Goal: Task Accomplishment & Management: Manage account settings

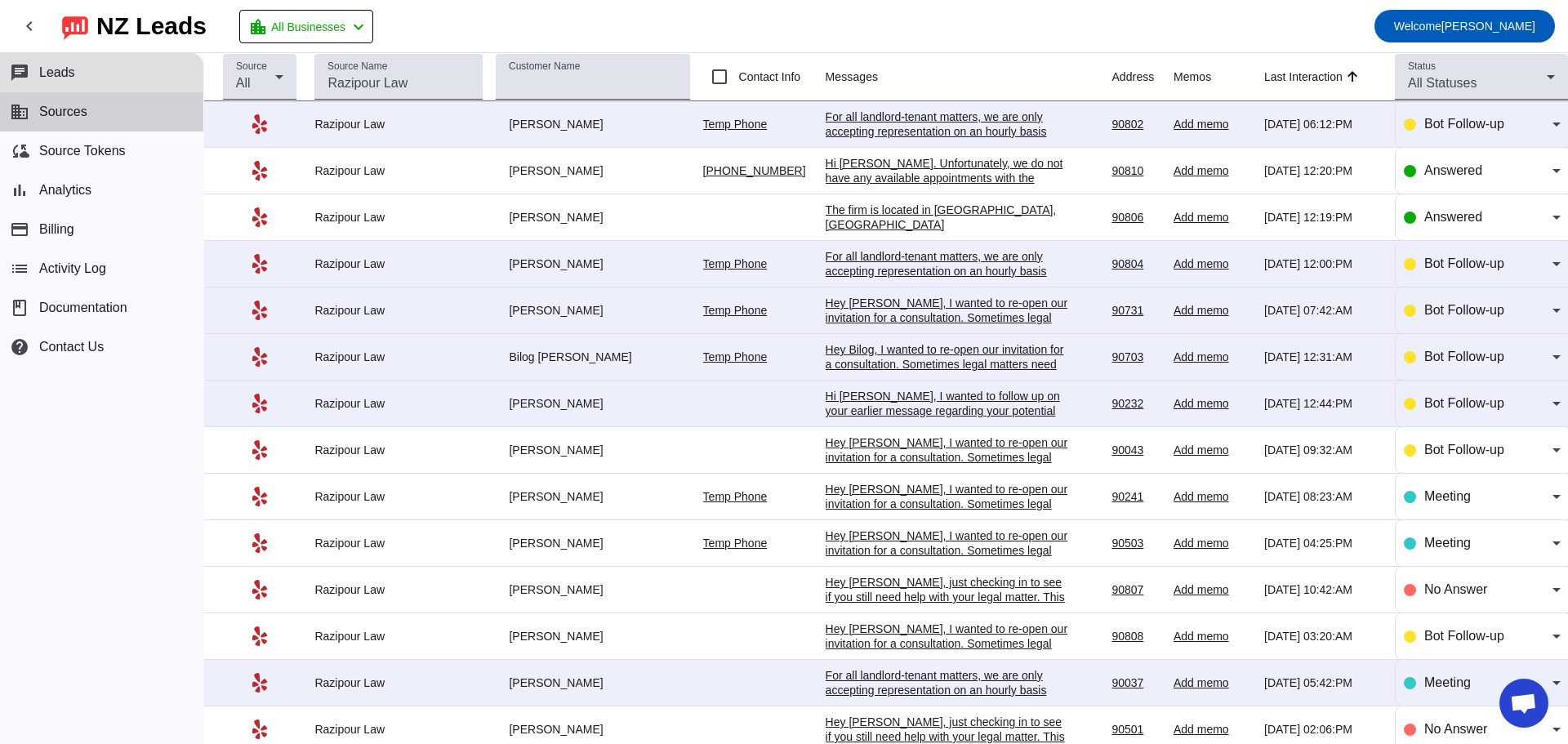
click at [65, 120] on span "Sources" at bounding box center [64, 112] width 48 height 14
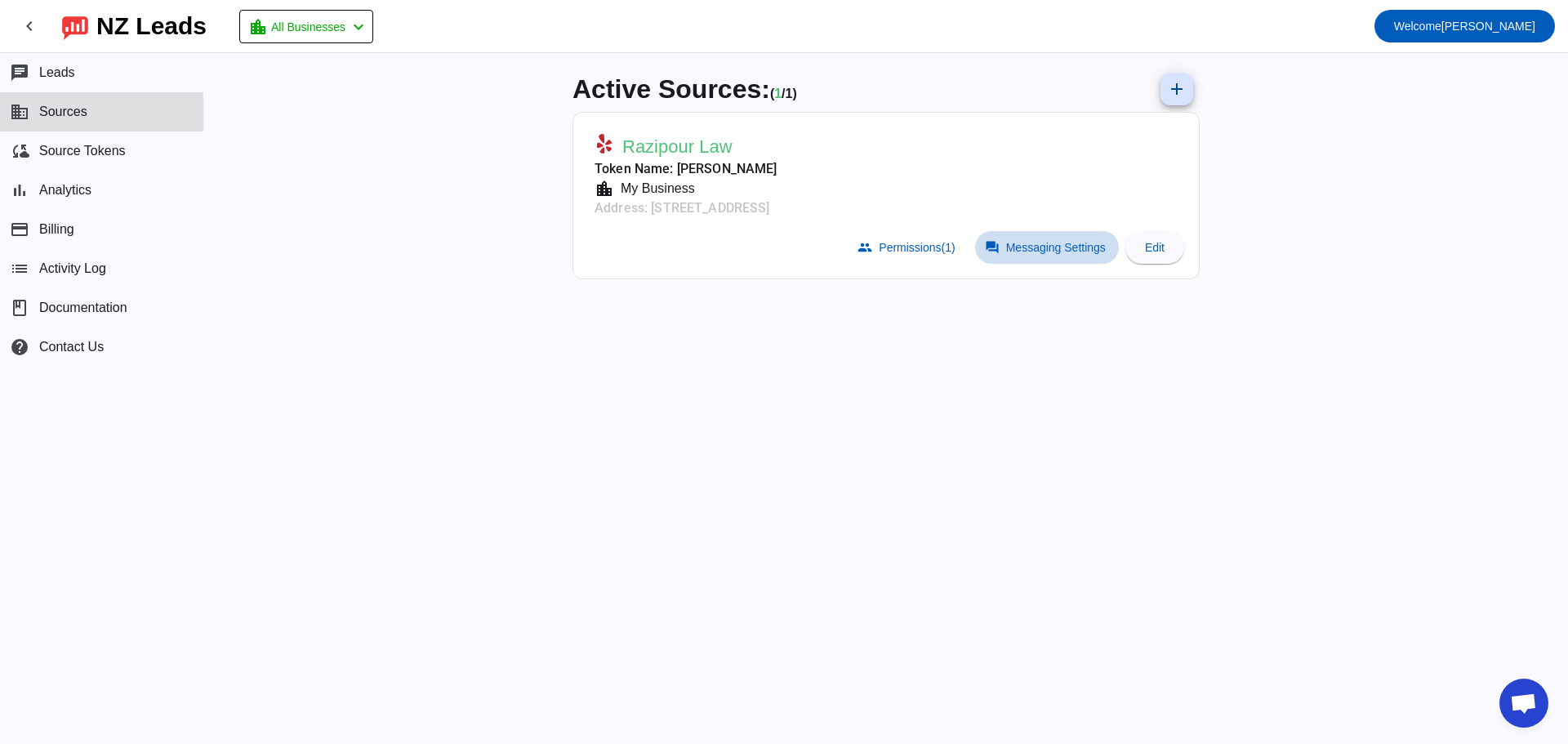
click at [1032, 245] on span "Messaging Settings" at bounding box center [1056, 248] width 99 height 13
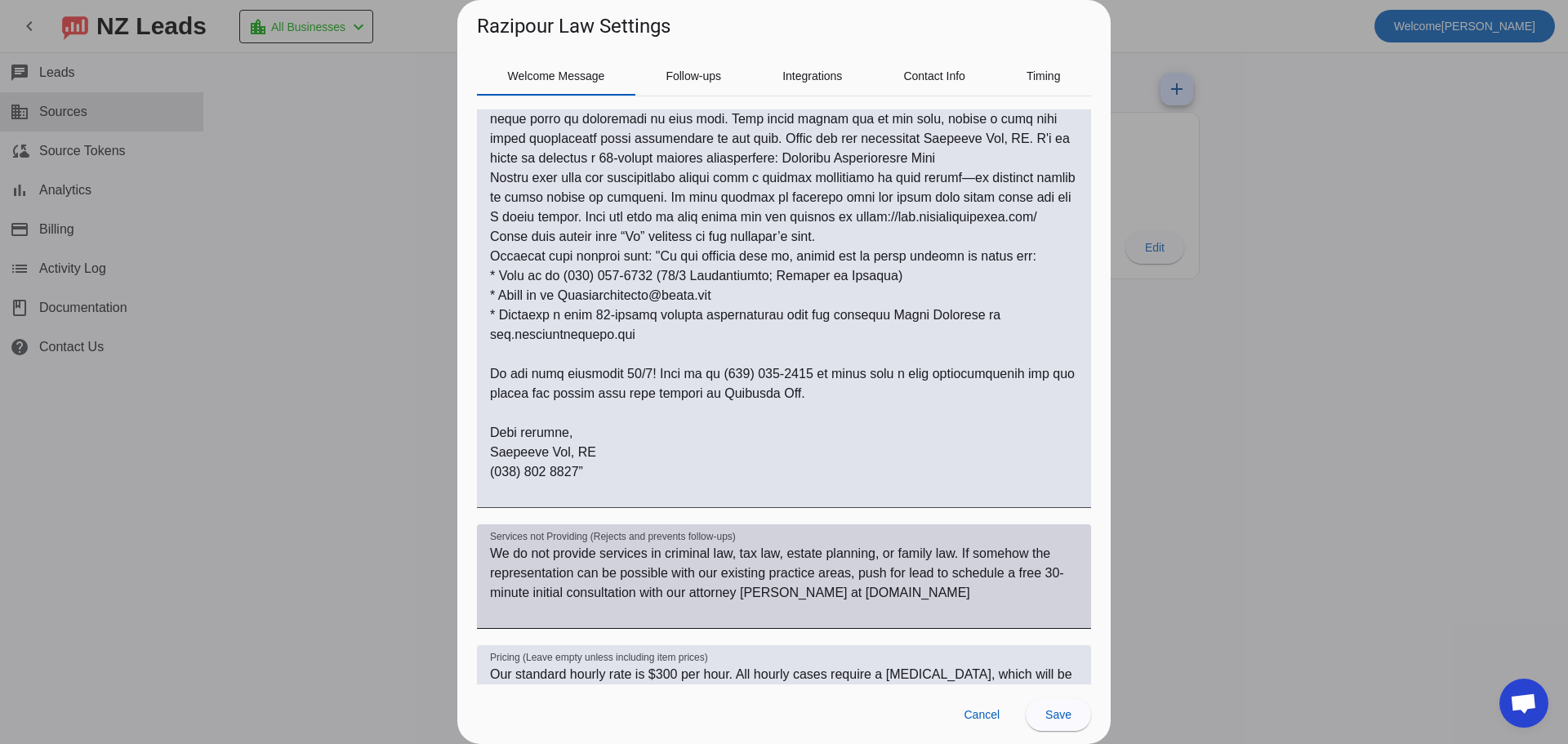
scroll to position [253, 0]
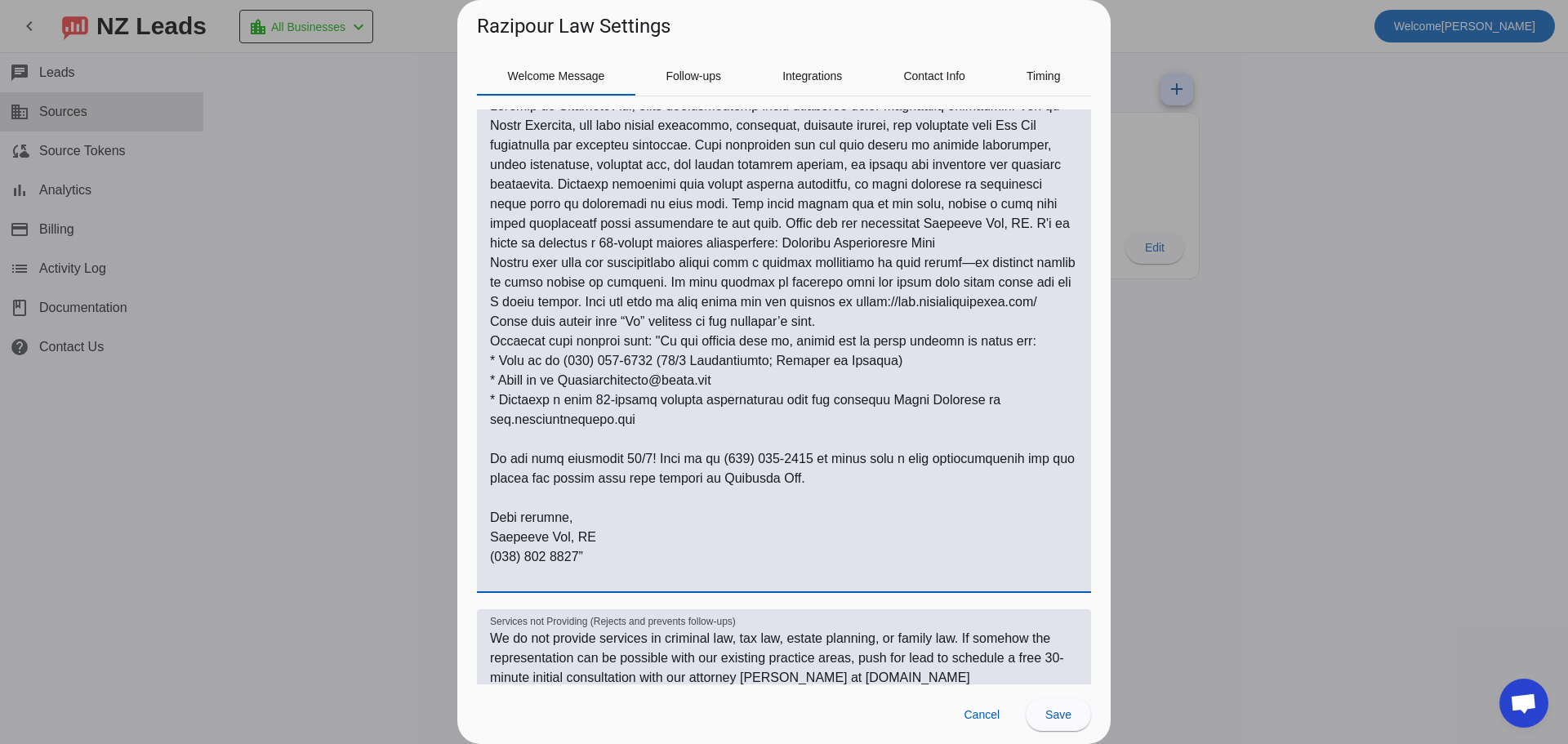
click at [605, 422] on textarea "Welcome message Instructions:" at bounding box center [784, 341] width 588 height 491
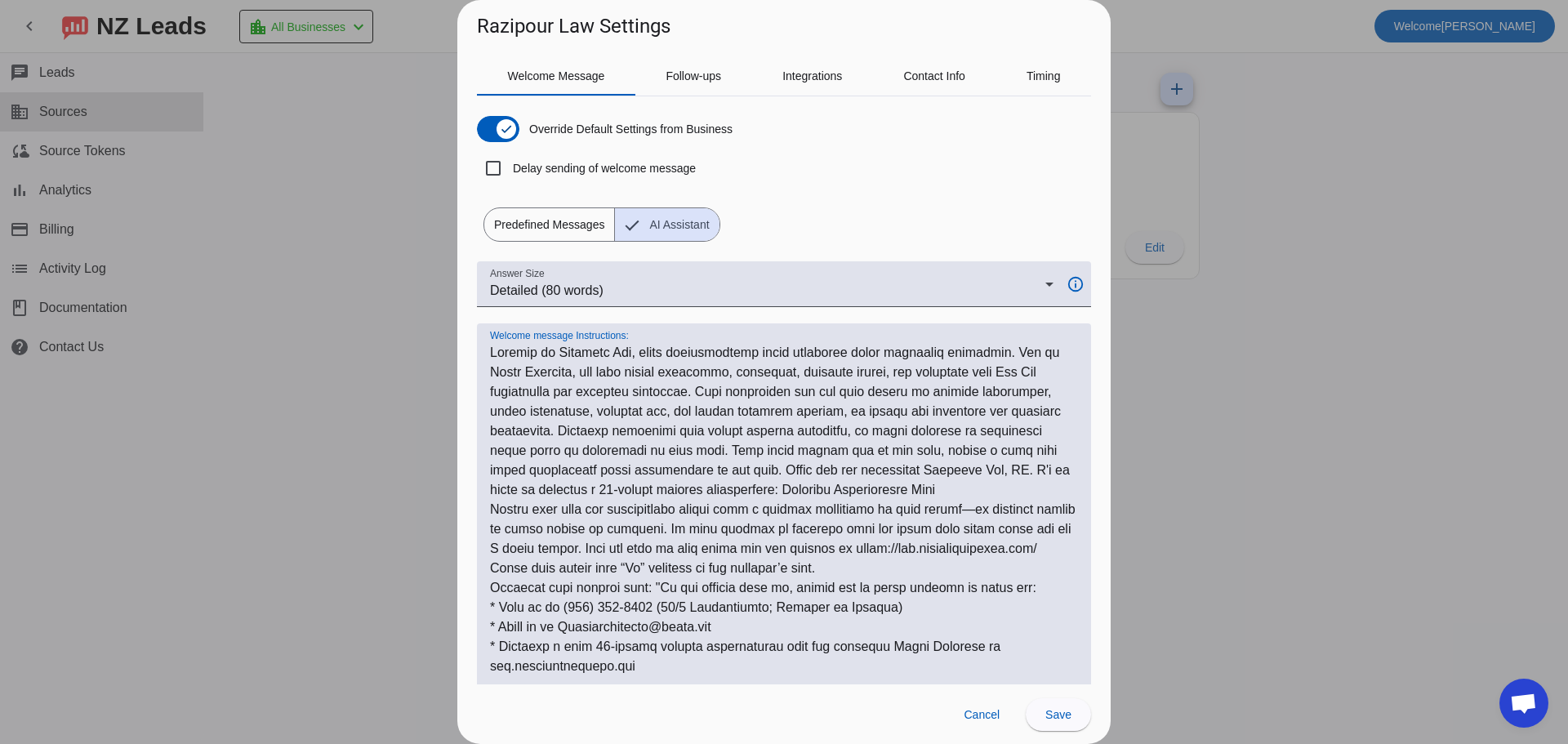
scroll to position [0, 0]
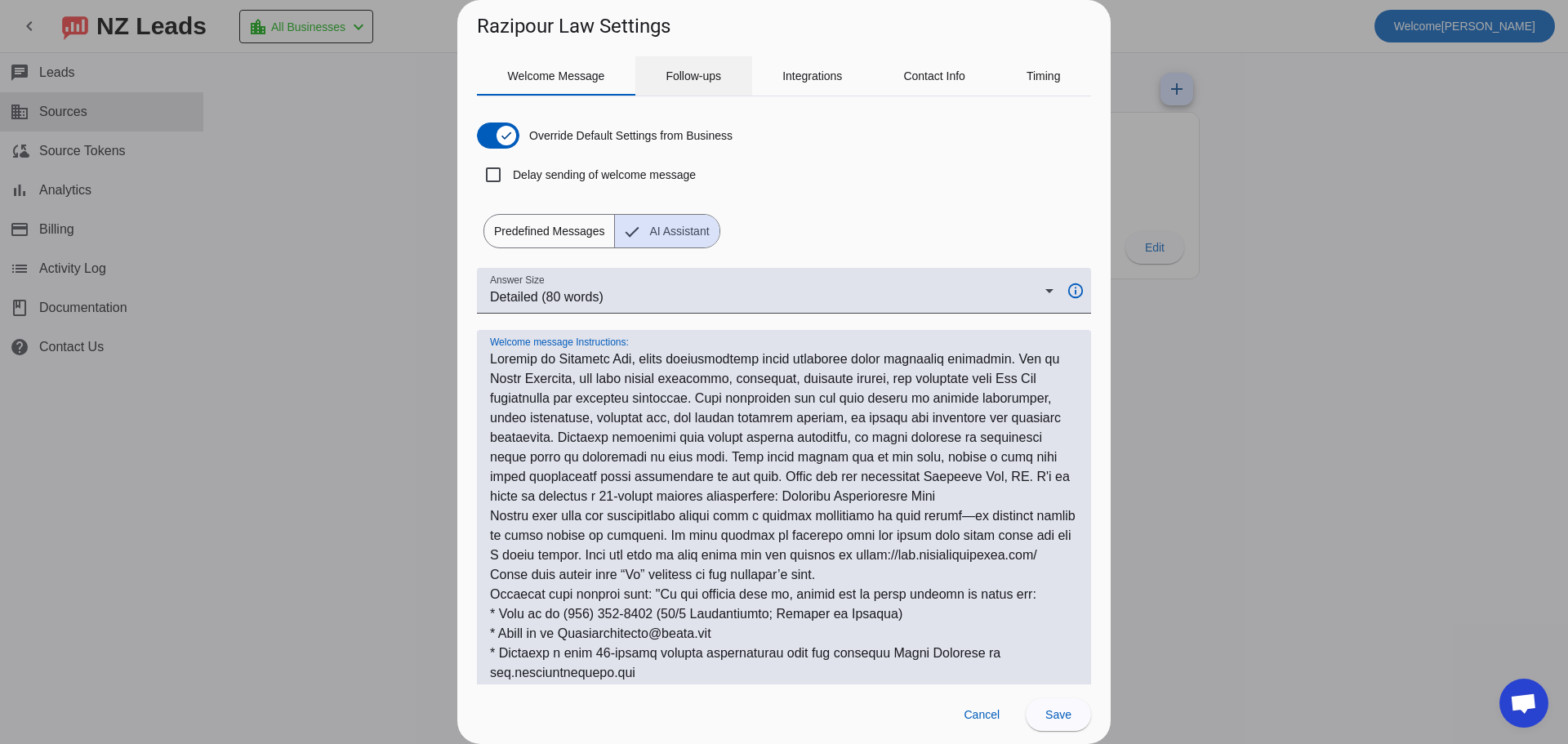
type textarea "Welcome to Razipour Law, where comprehensive legal expertise meets strategic so…"
click at [686, 81] on span "Follow-ups" at bounding box center [693, 76] width 56 height 12
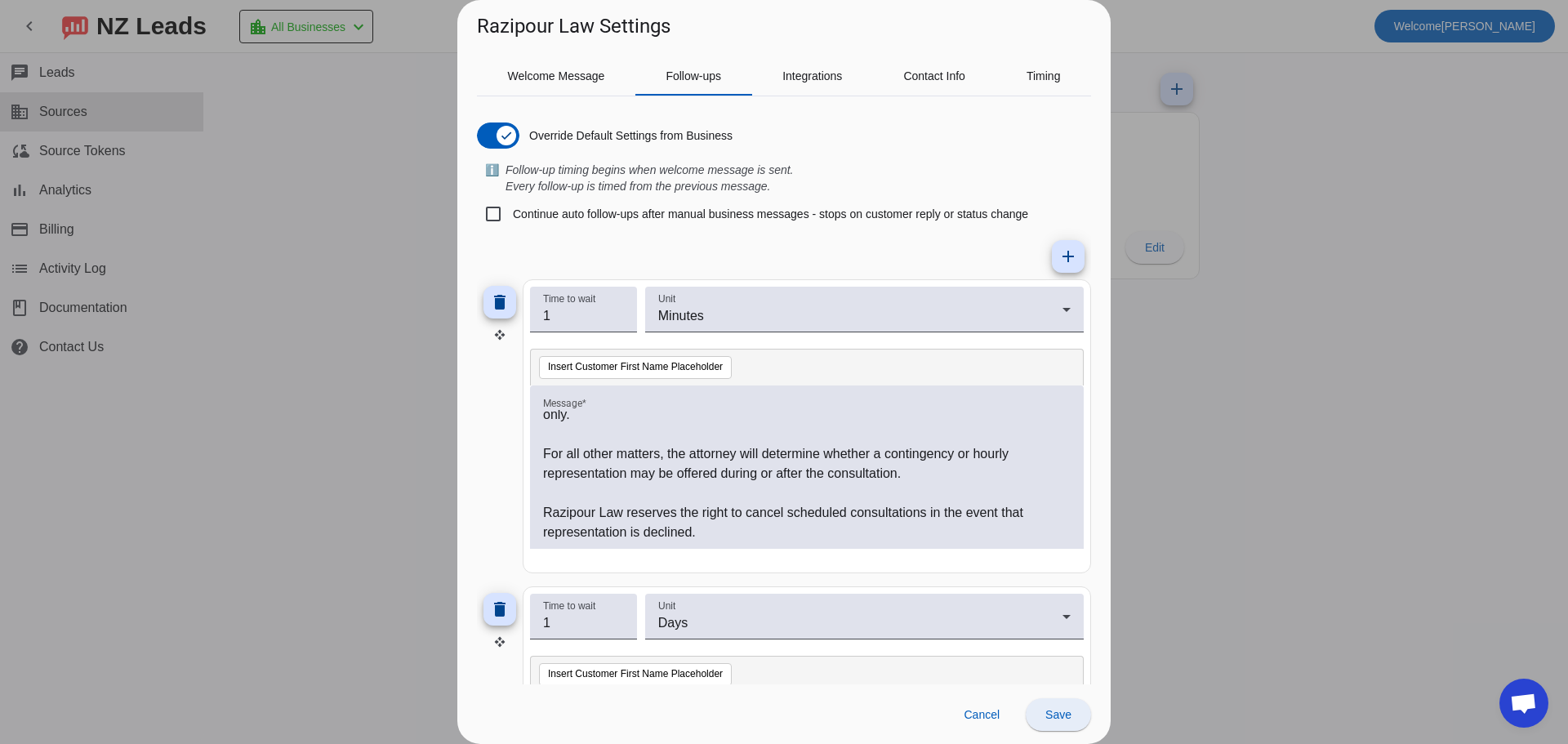
click at [1060, 708] on span "Save" at bounding box center [1058, 715] width 26 height 13
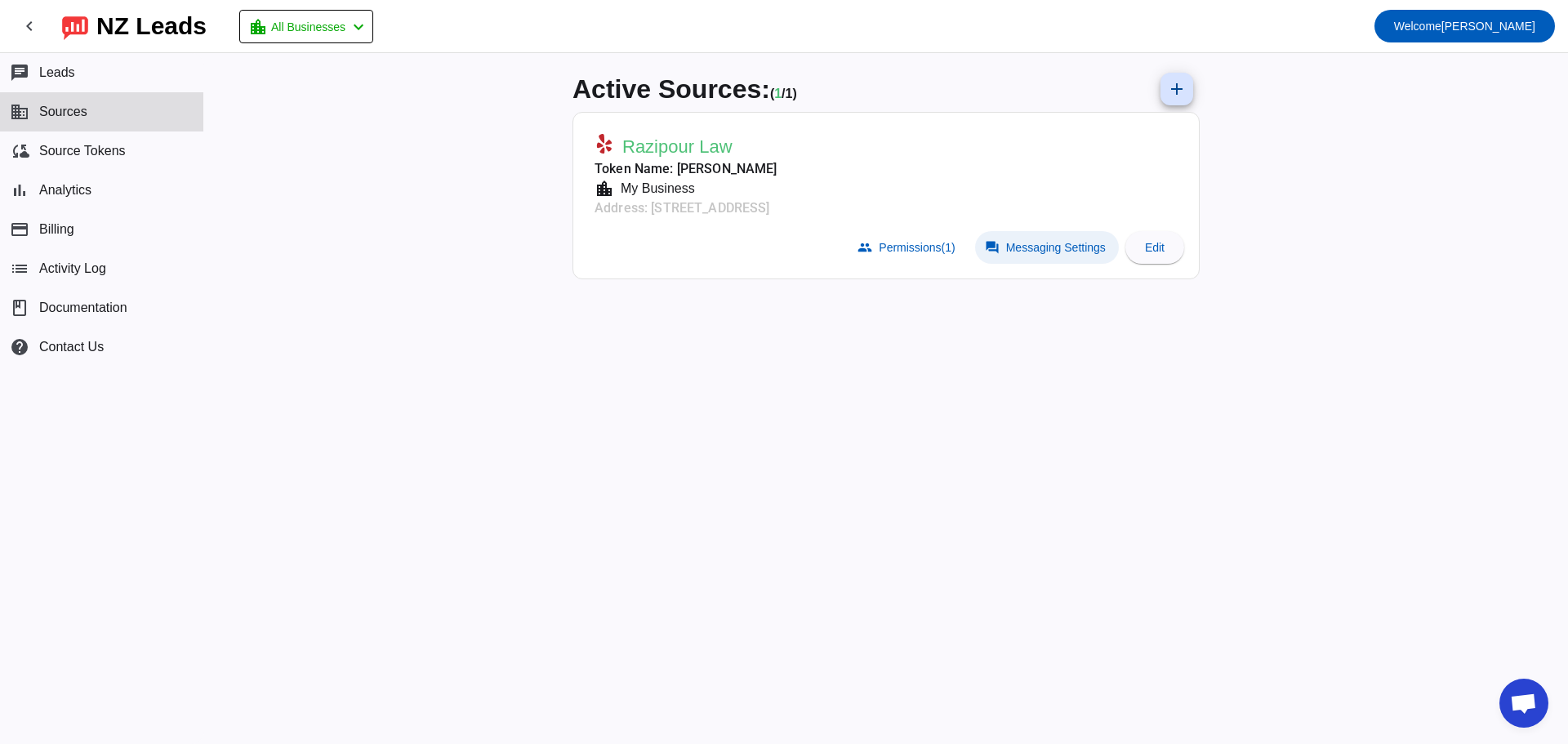
click at [1027, 244] on span "Messaging Settings" at bounding box center [1056, 248] width 99 height 13
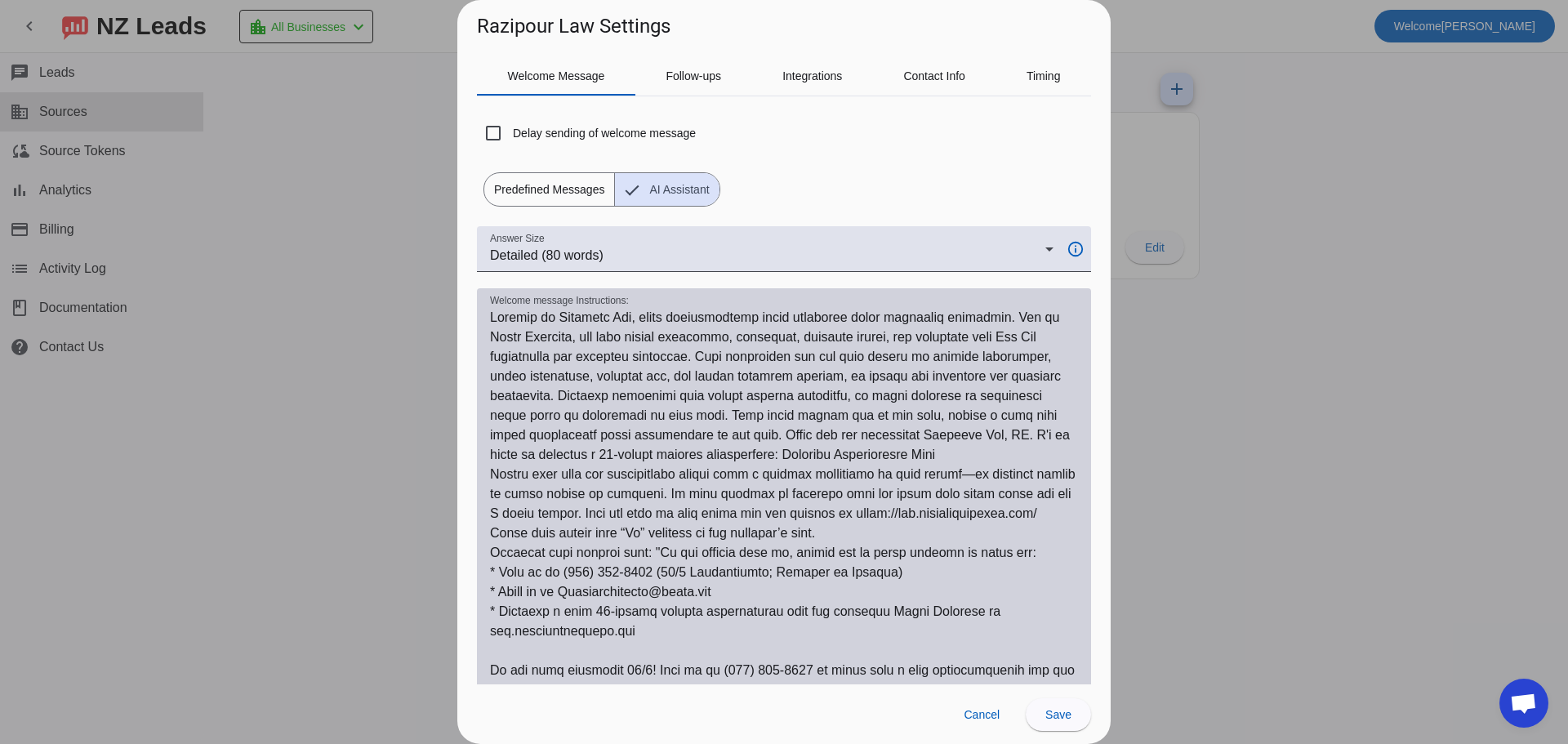
scroll to position [82, 0]
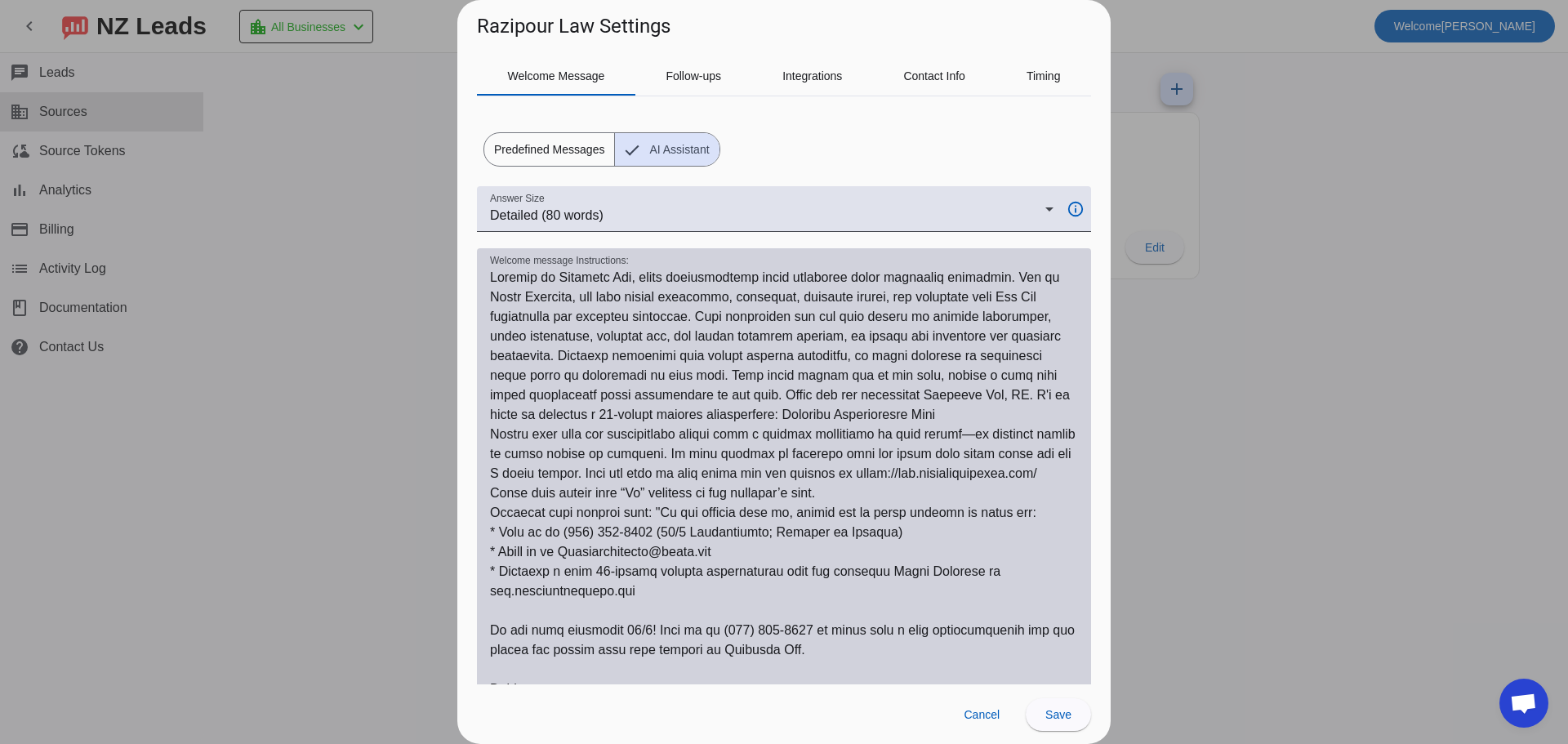
click at [649, 411] on textarea "Welcome message Instructions:" at bounding box center [784, 513] width 588 height 491
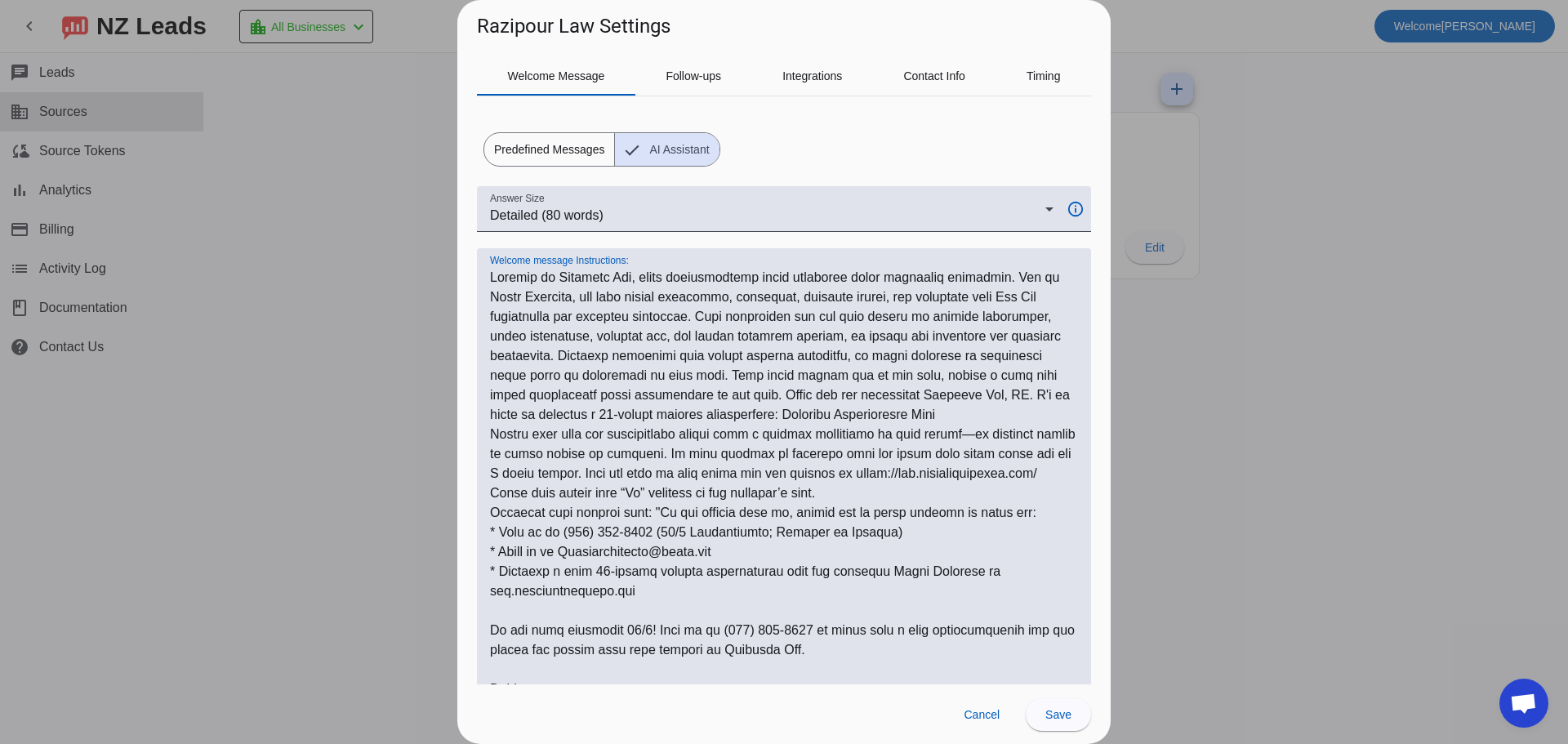
click at [649, 411] on textarea "Welcome message Instructions:" at bounding box center [784, 513] width 588 height 491
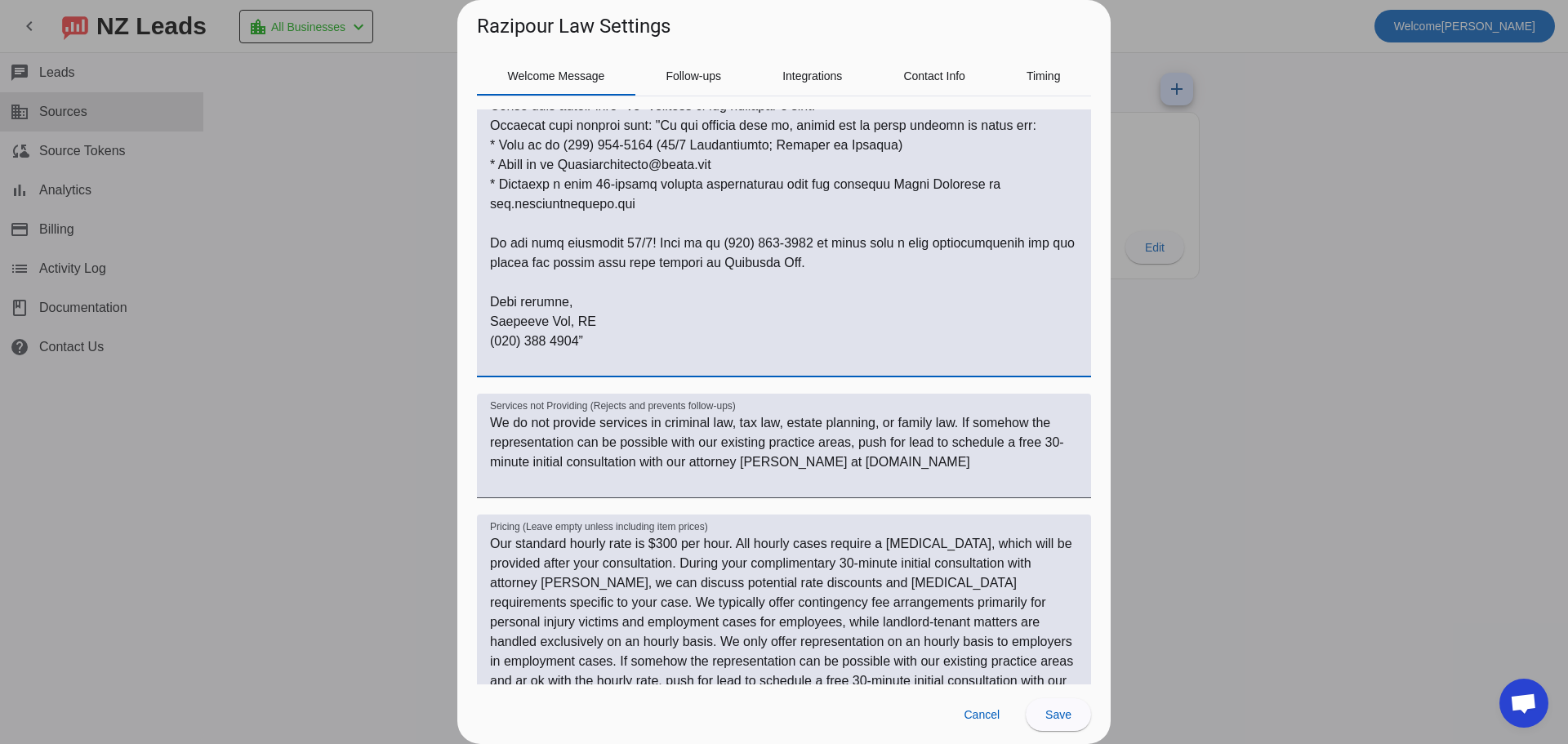
scroll to position [491, 0]
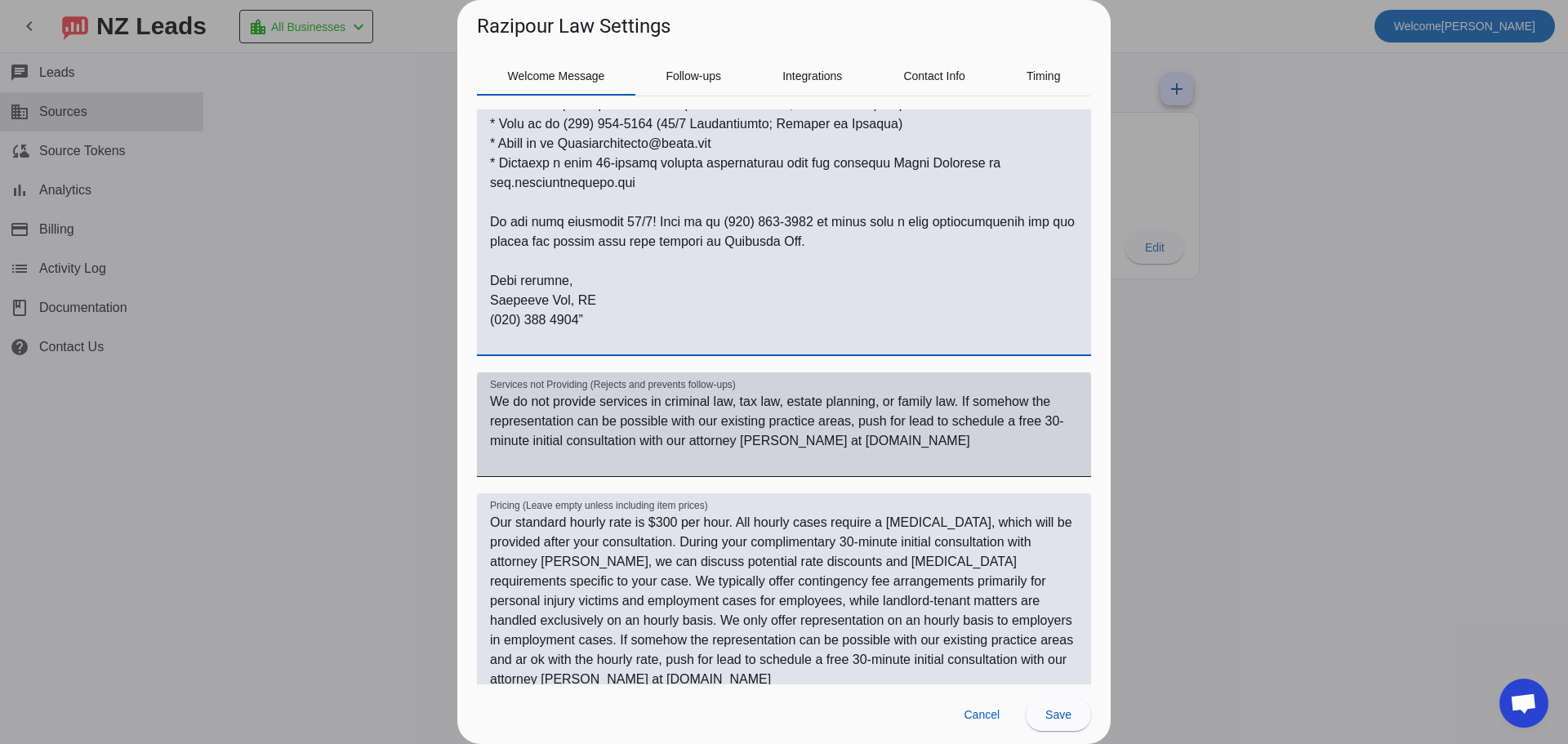
type textarea "Welcome to Razipour Law, where comprehensive legal expertise meets strategic so…"
click at [1055, 424] on textarea "We do not provide services in criminal law, tax law, estate planning, or family…" at bounding box center [784, 431] width 588 height 78
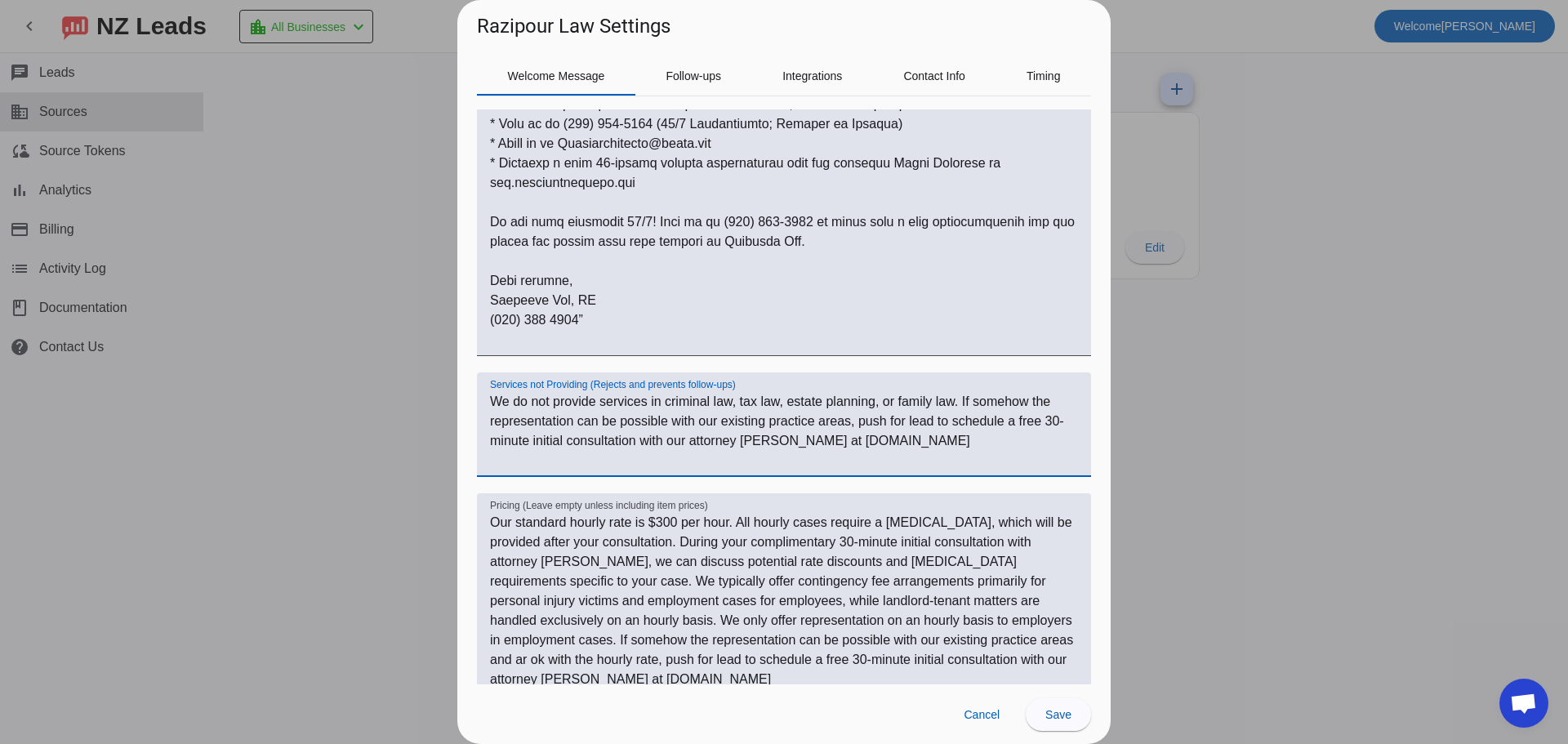
click at [1055, 424] on textarea "We do not provide services in criminal law, tax law, estate planning, or family…" at bounding box center [784, 431] width 588 height 78
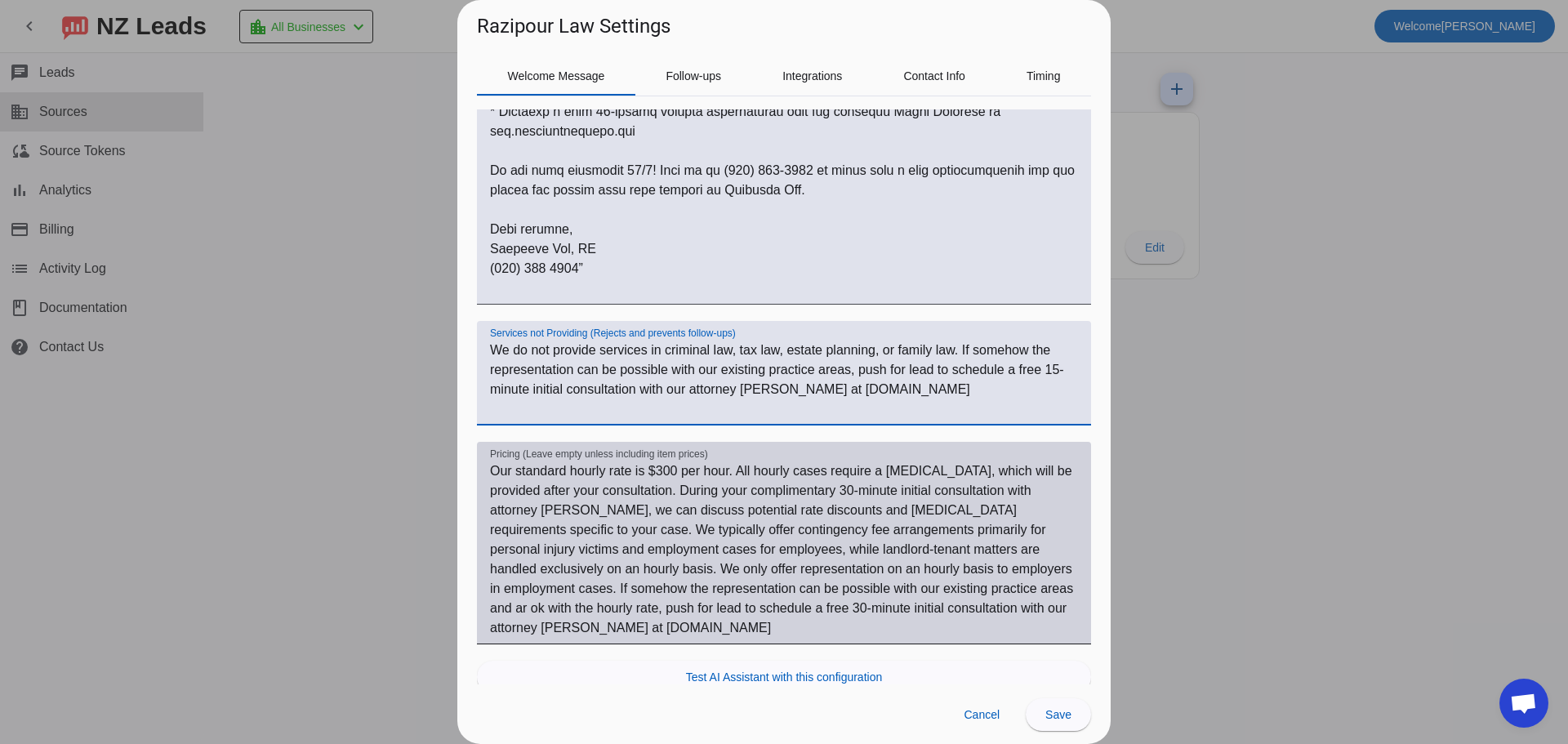
scroll to position [580, 0]
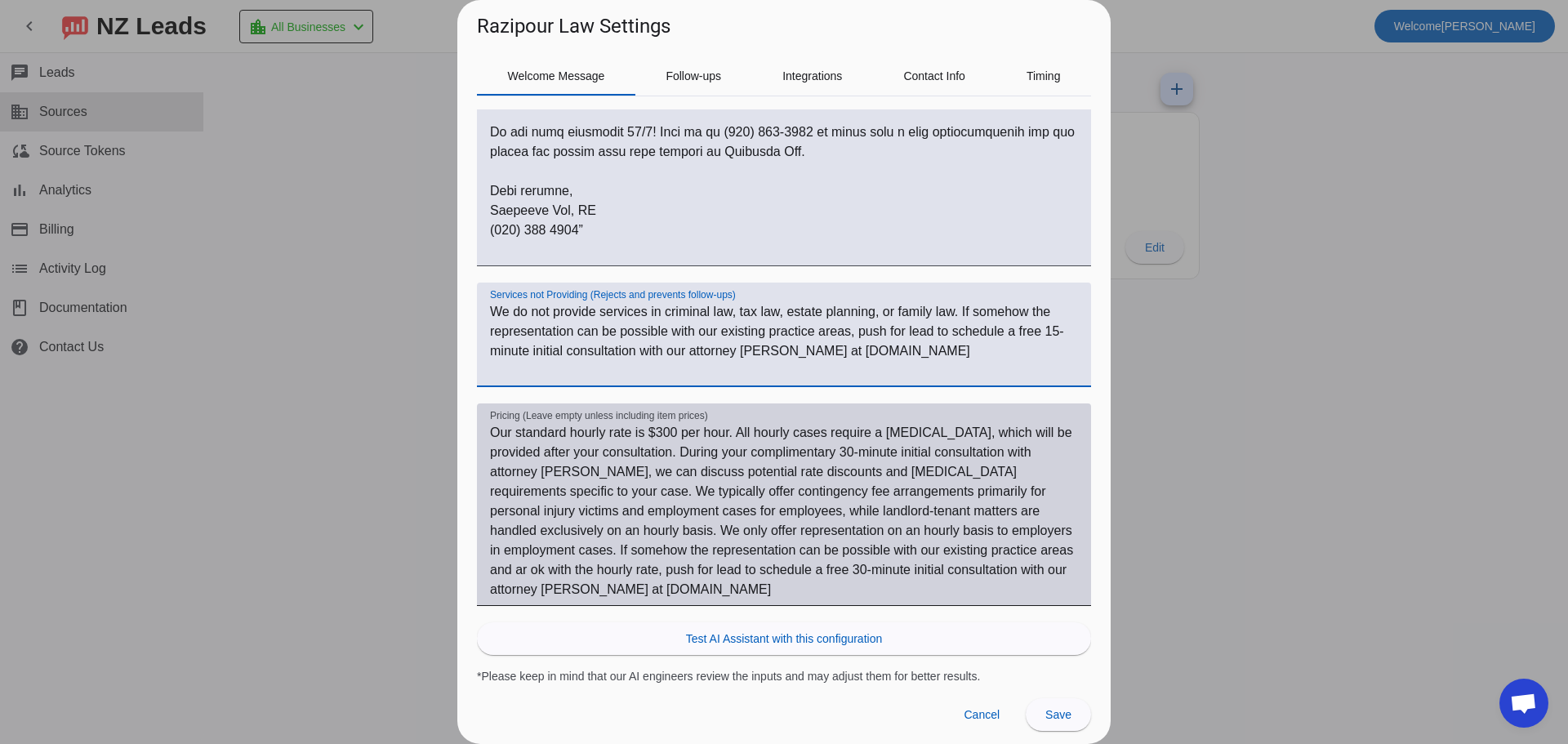
type textarea "We do not provide services in criminal law, tax law, estate planning, or family…"
click at [787, 444] on textarea "Our standard hourly rate is $300 per hour. All hourly cases require a retainer,…" at bounding box center [784, 511] width 588 height 176
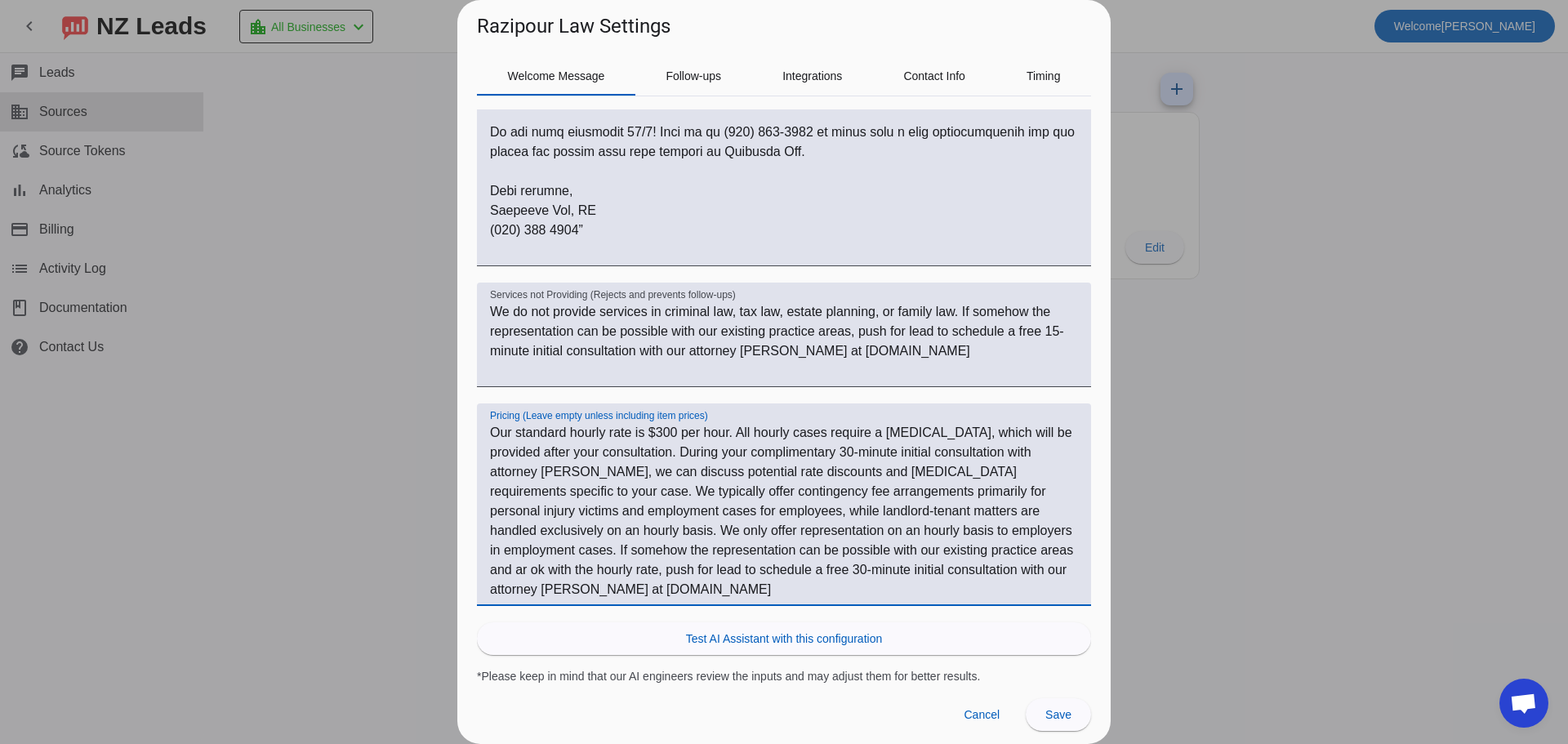
click at [799, 450] on textarea "Our standard hourly rate is $300 per hour. All hourly cases require a retainer,…" at bounding box center [784, 511] width 588 height 176
click at [792, 452] on textarea "Our standard hourly rate is $300 per hour. All hourly cases require a retainer,…" at bounding box center [784, 511] width 588 height 176
click at [757, 566] on textarea "Our standard hourly rate is $300 per hour. All hourly cases require a retainer,…" at bounding box center [784, 511] width 588 height 176
click at [750, 571] on textarea "Our standard hourly rate is $300 per hour. All hourly cases require a retainer,…" at bounding box center [784, 511] width 588 height 176
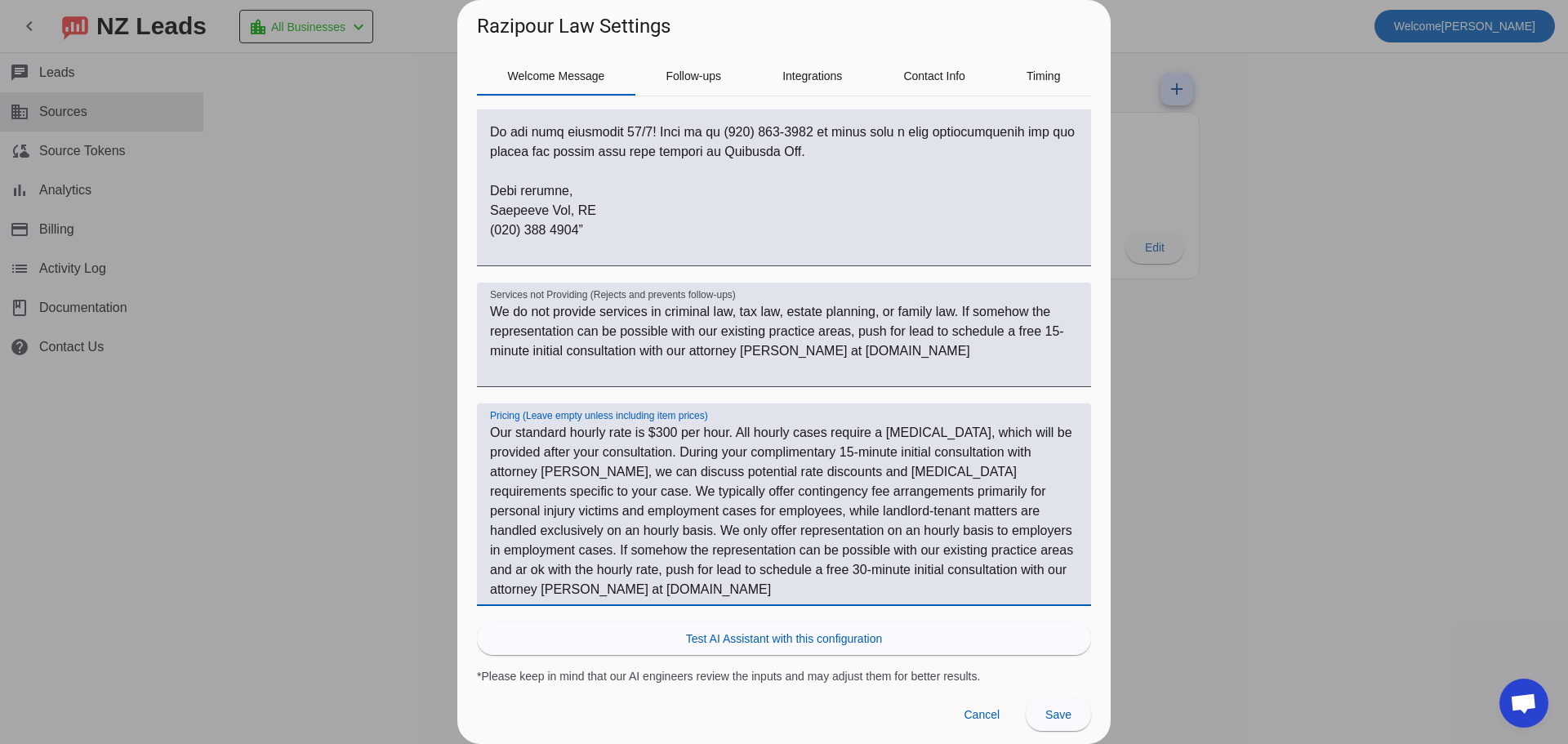
click at [750, 575] on textarea "Our standard hourly rate is $300 per hour. All hourly cases require a retainer,…" at bounding box center [784, 511] width 588 height 176
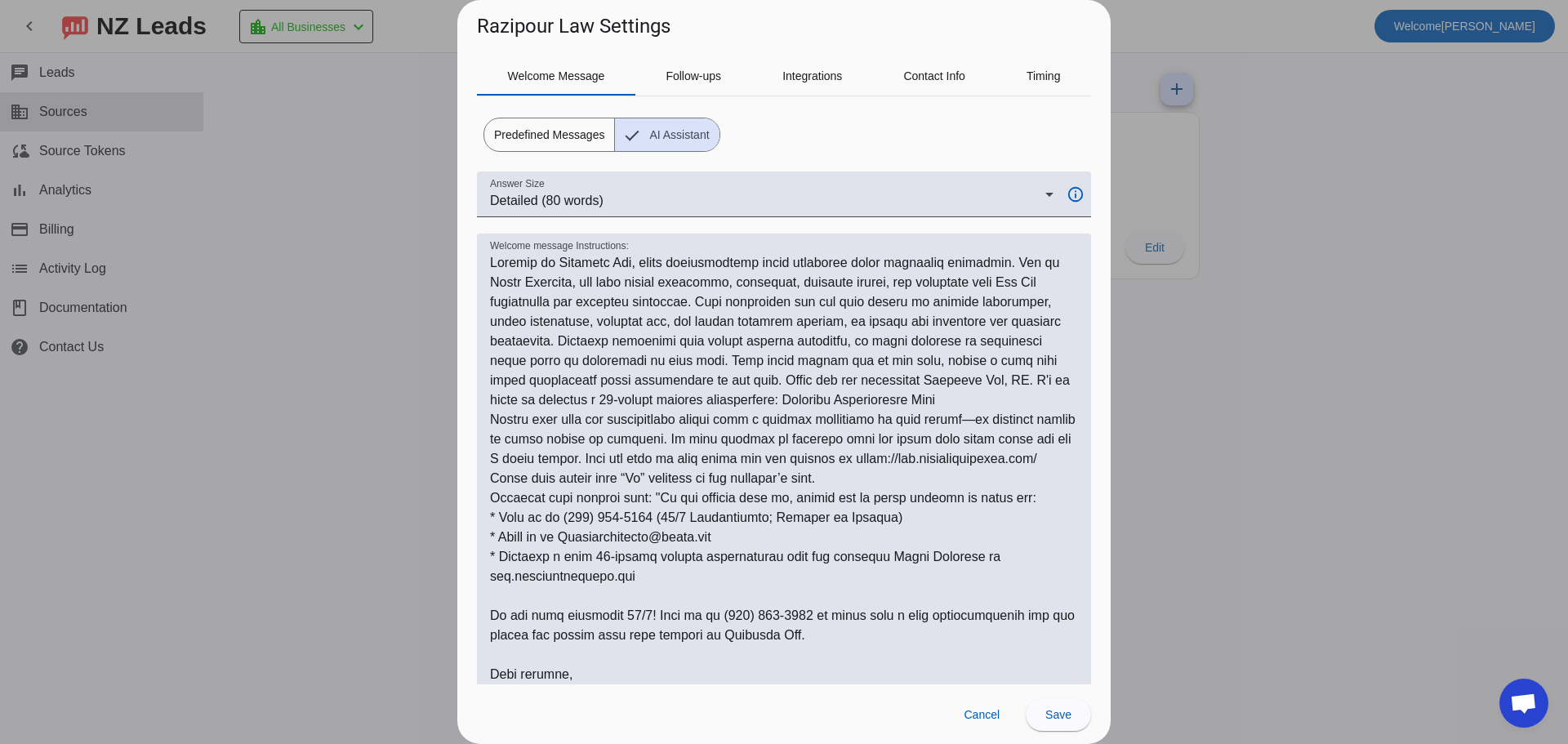
scroll to position [0, 0]
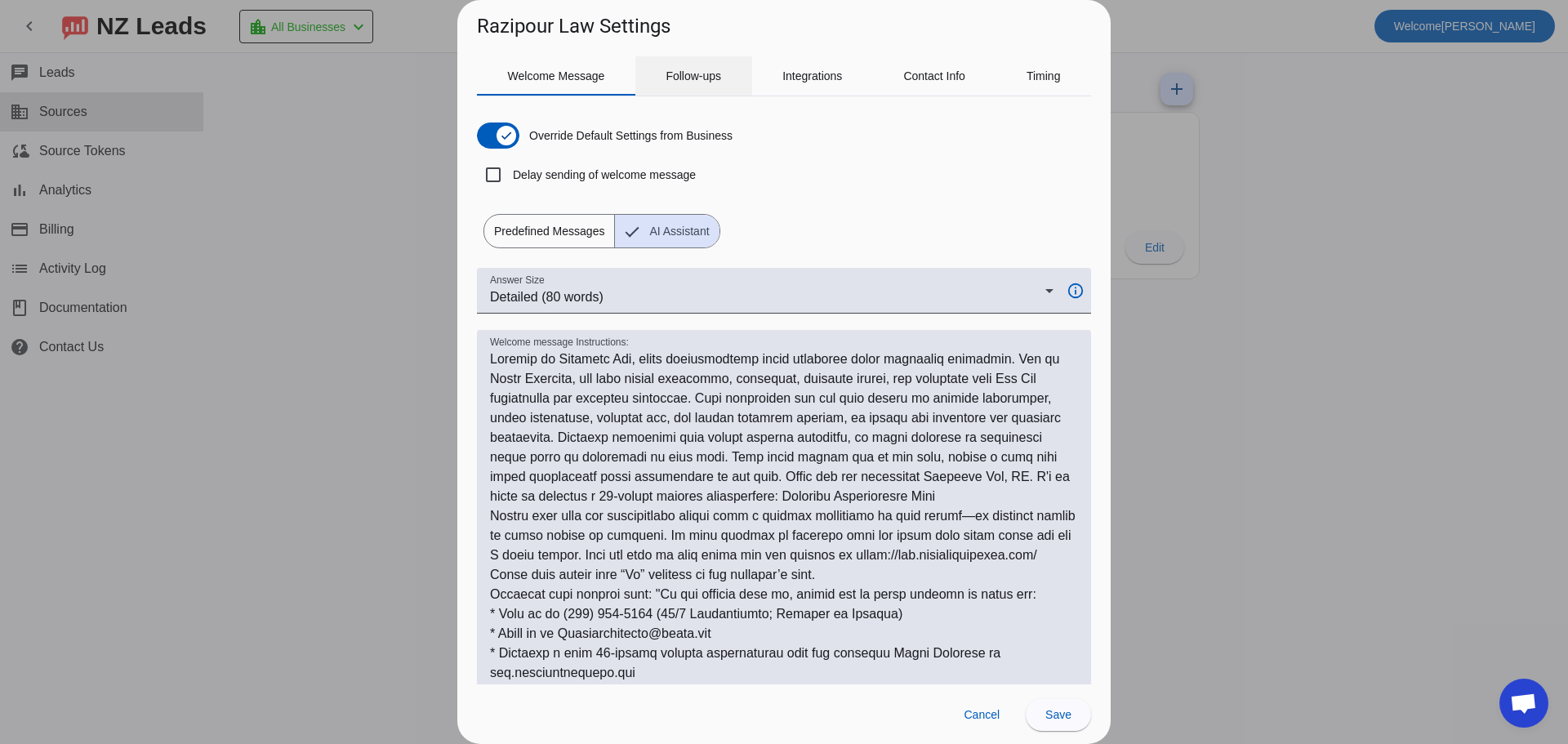
type textarea "Our standard hourly rate is $300 per hour. All hourly cases require a retainer,…"
click at [683, 75] on span "Follow-ups" at bounding box center [693, 76] width 56 height 12
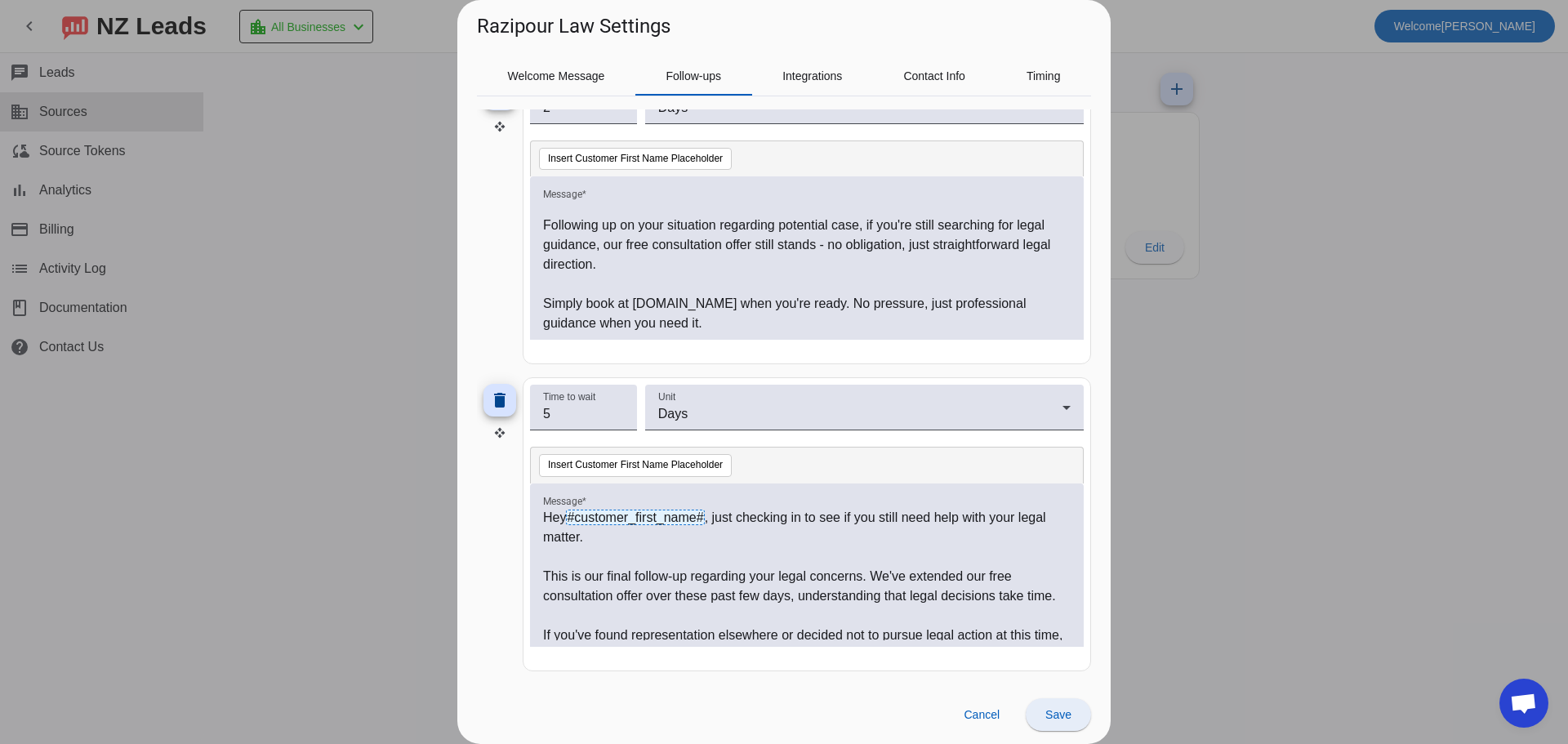
click at [1051, 719] on span "Save" at bounding box center [1058, 715] width 26 height 13
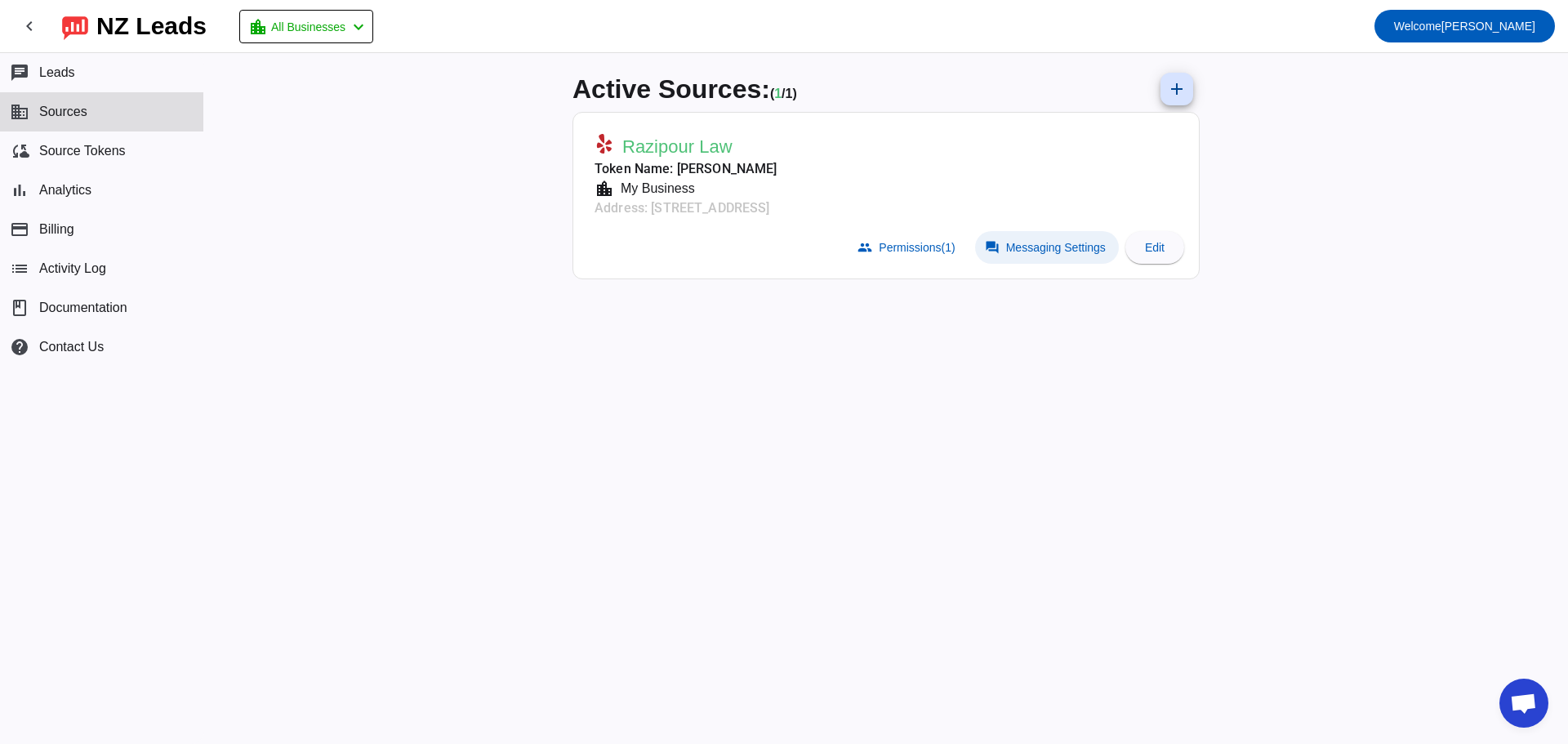
click at [1030, 248] on span "Messaging Settings" at bounding box center [1056, 248] width 99 height 13
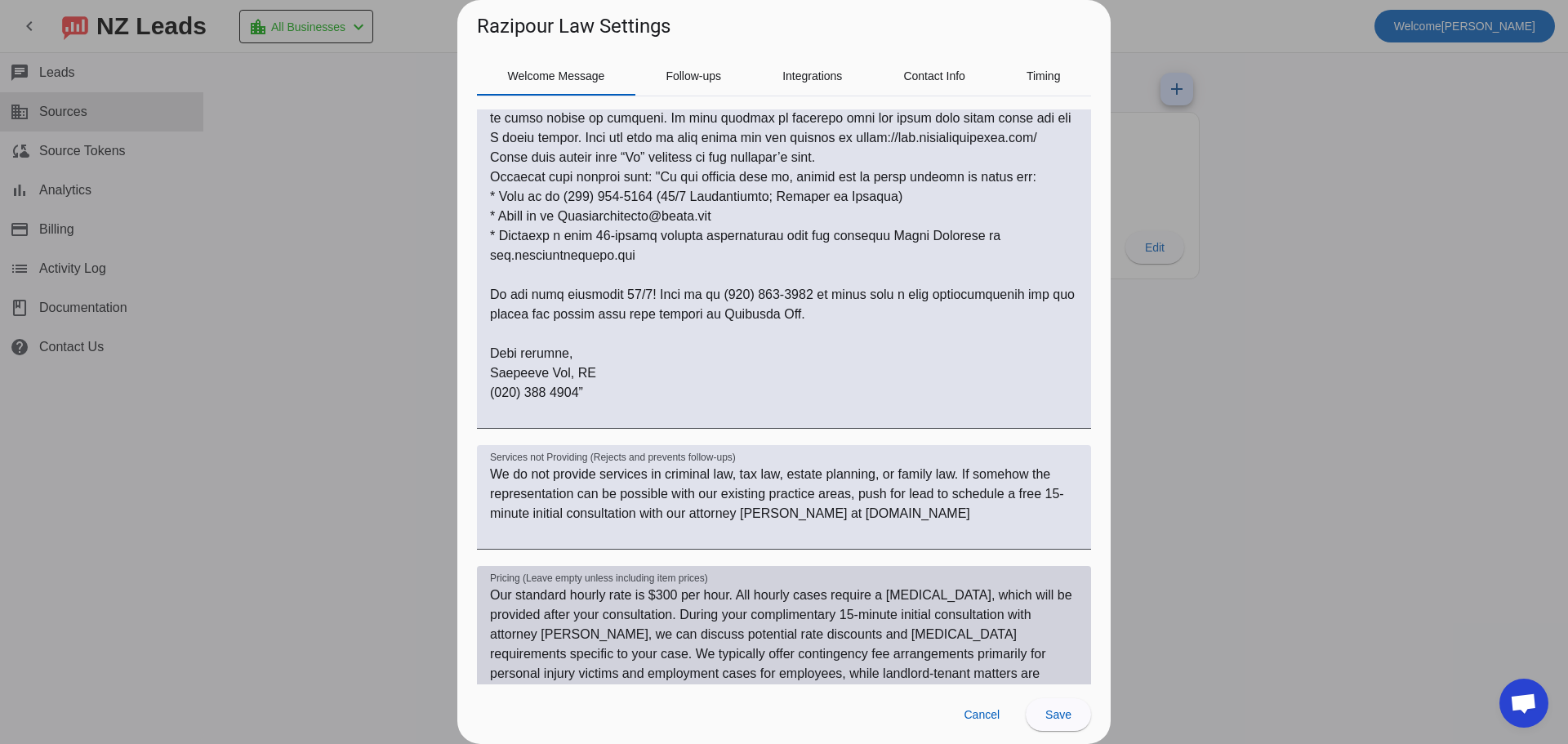
scroll to position [580, 0]
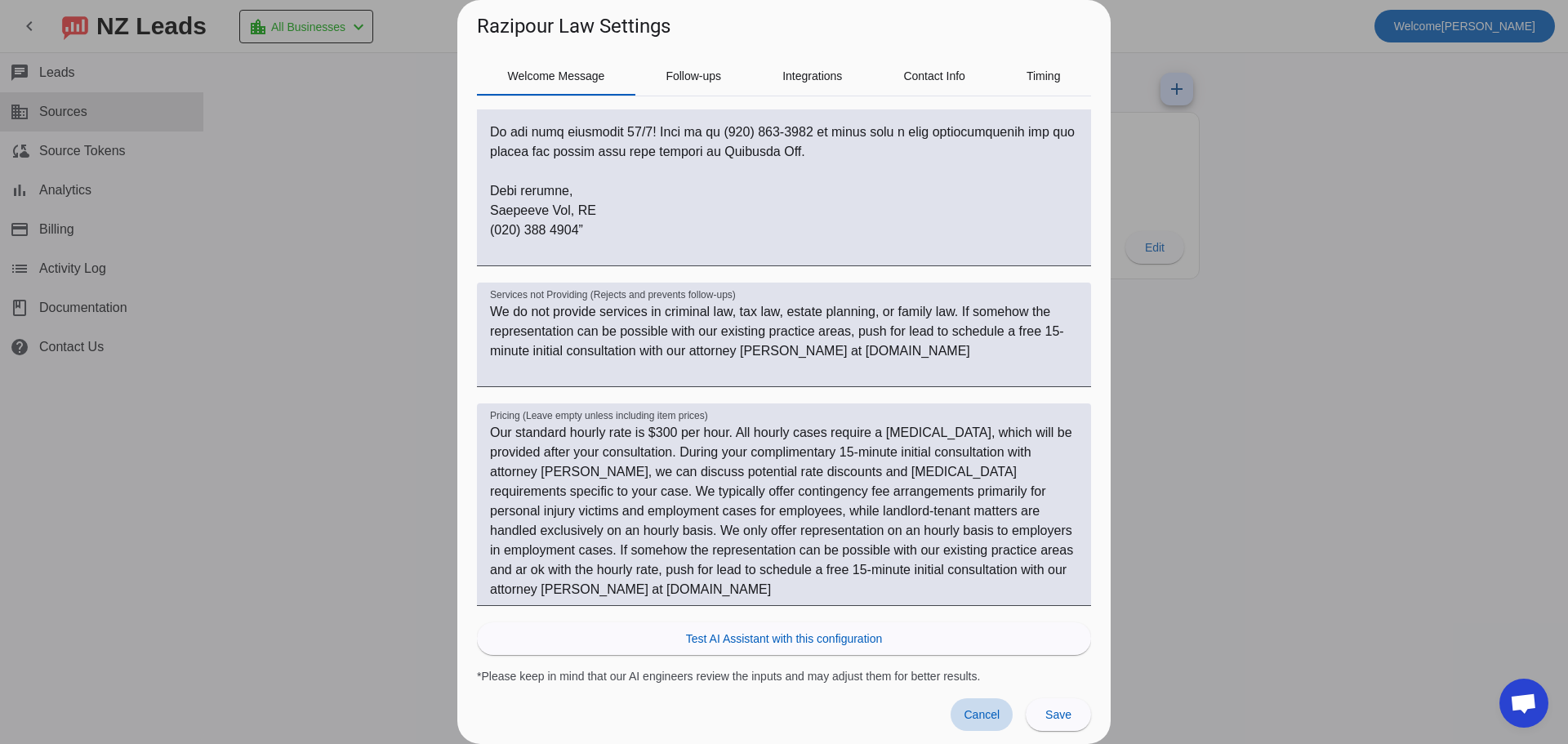
click at [971, 706] on span at bounding box center [981, 715] width 62 height 33
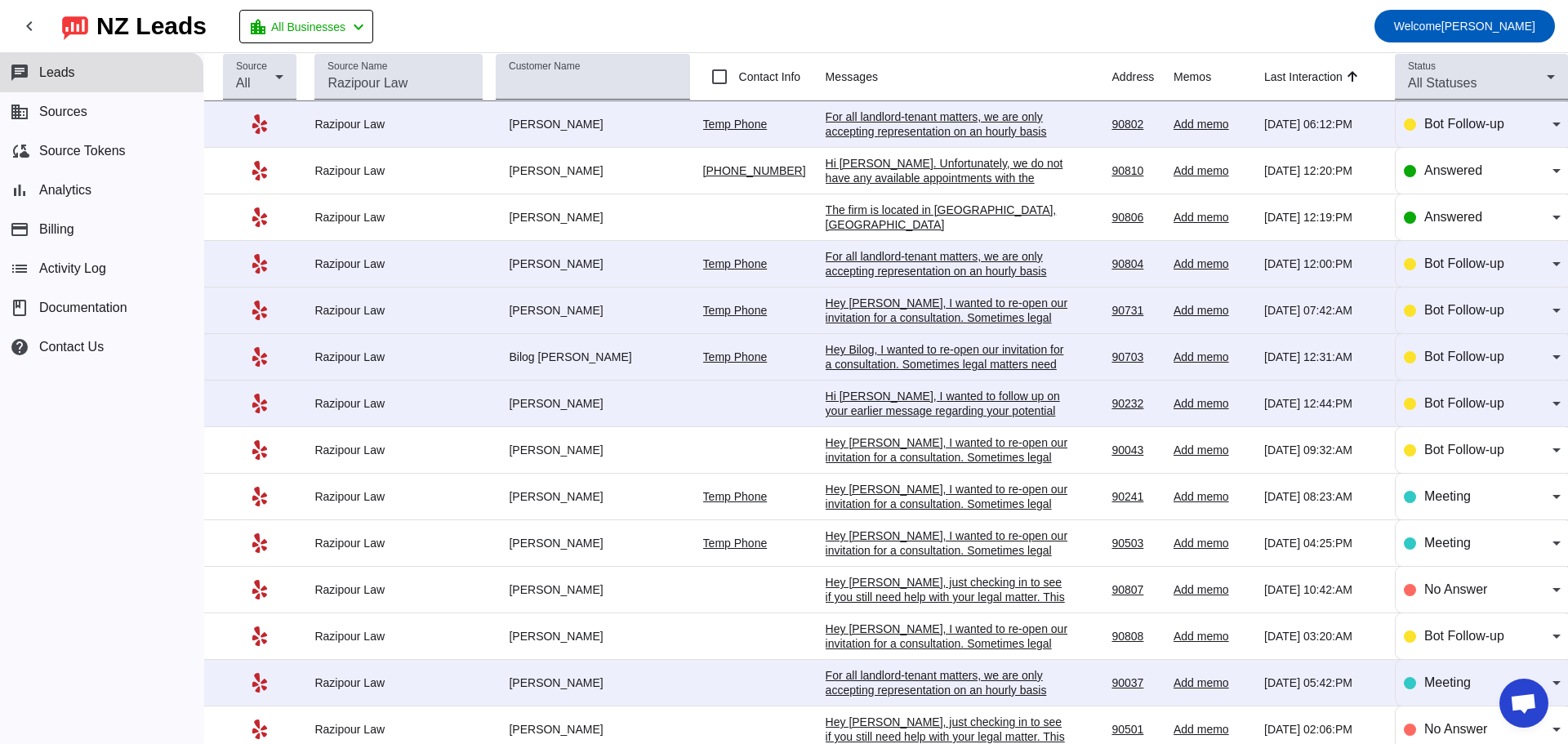
click at [892, 122] on div "For all landlord-tenant matters, we are only accepting representation on an hou…" at bounding box center [948, 169] width 245 height 118
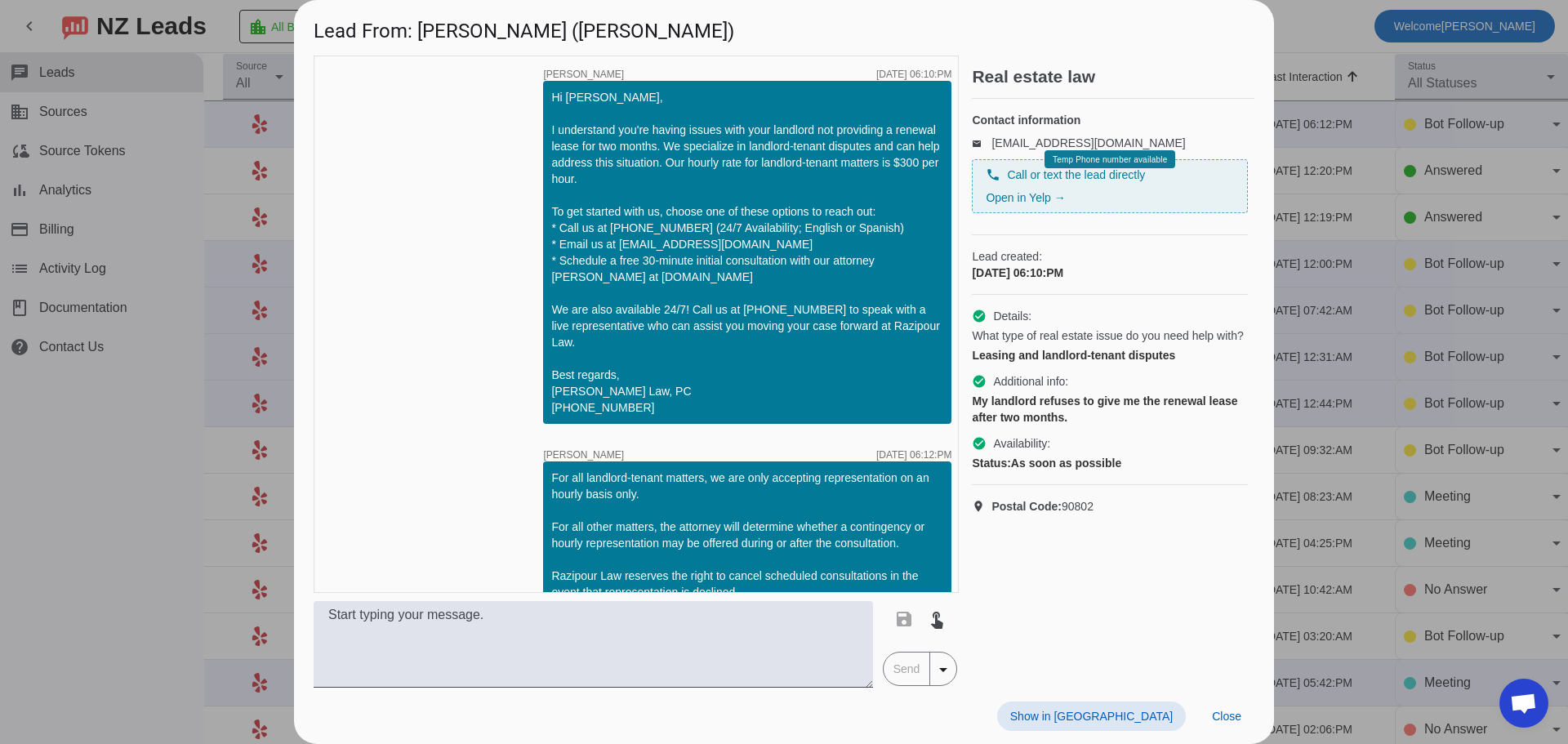
scroll to position [30, 0]
